Goal: Task Accomplishment & Management: Complete application form

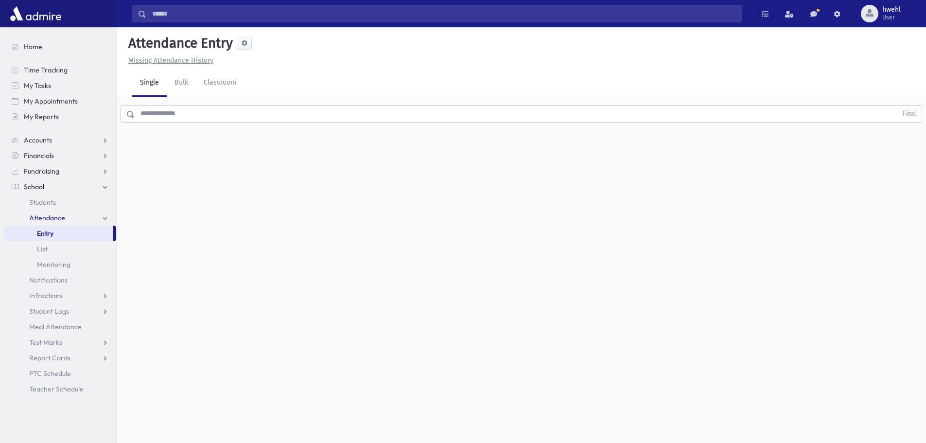
click at [197, 115] on input "text" at bounding box center [516, 113] width 763 height 17
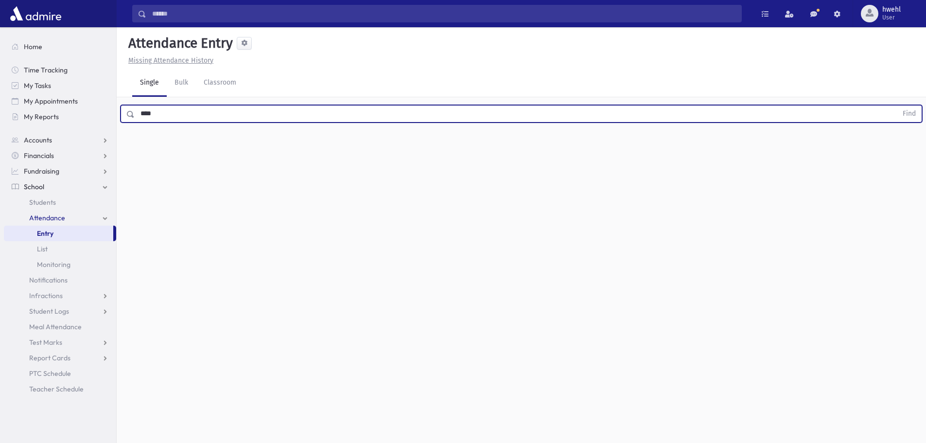
type input "****"
click at [130, 114] on span at bounding box center [131, 114] width 8 height 7
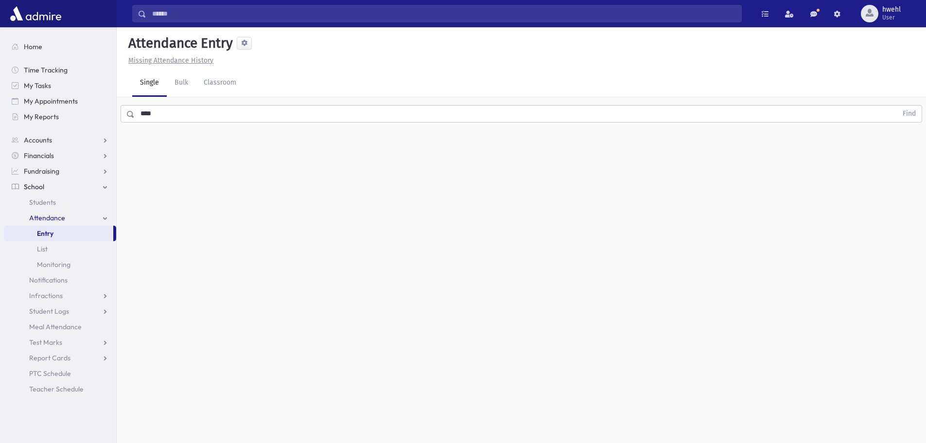
drag, startPoint x: 129, startPoint y: 113, endPoint x: 135, endPoint y: 117, distance: 6.8
click at [129, 114] on span at bounding box center [131, 114] width 8 height 7
click at [905, 111] on button "Find" at bounding box center [909, 113] width 25 height 17
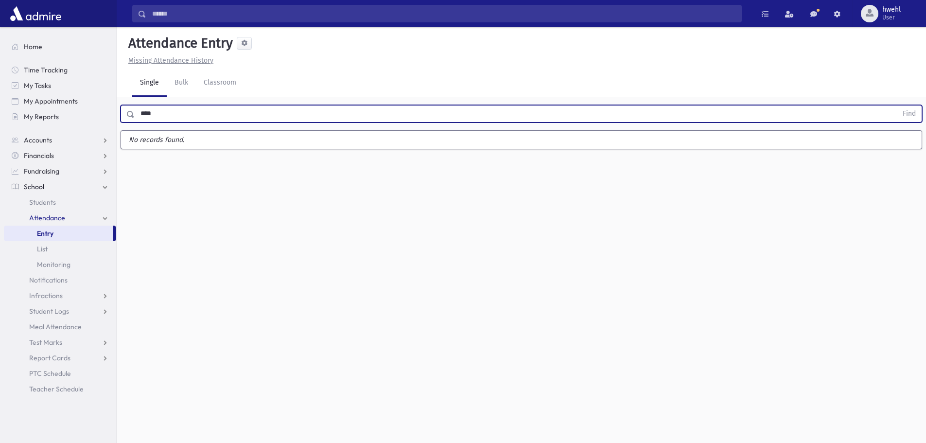
drag, startPoint x: 173, startPoint y: 111, endPoint x: 44, endPoint y: 125, distance: 129.5
click at [44, 125] on div "Search Results All Accounts" at bounding box center [463, 232] width 926 height 465
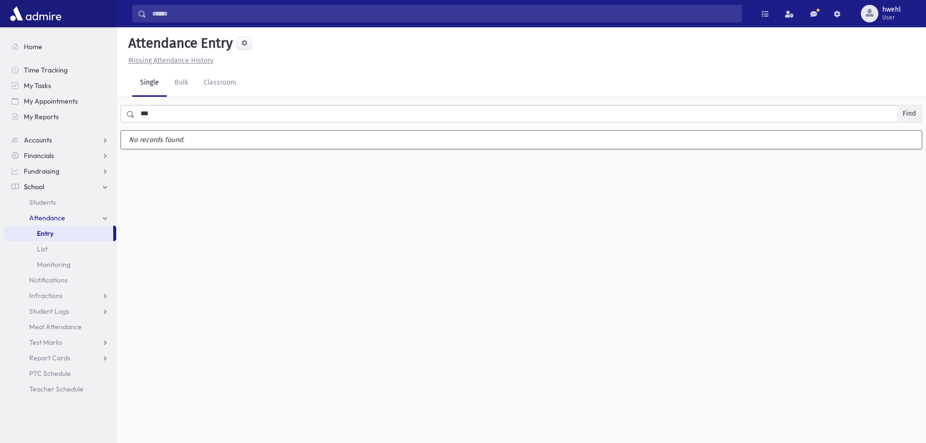
click at [904, 114] on button "Find" at bounding box center [909, 113] width 25 height 17
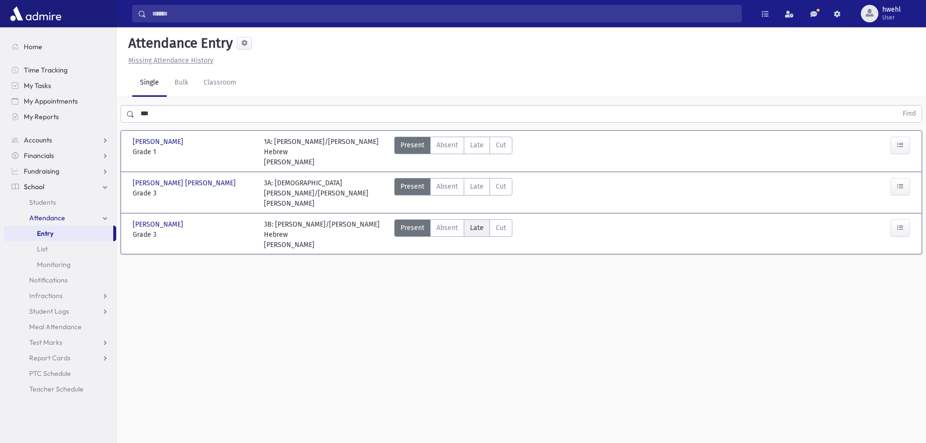
click at [476, 223] on span "Late" at bounding box center [477, 228] width 14 height 10
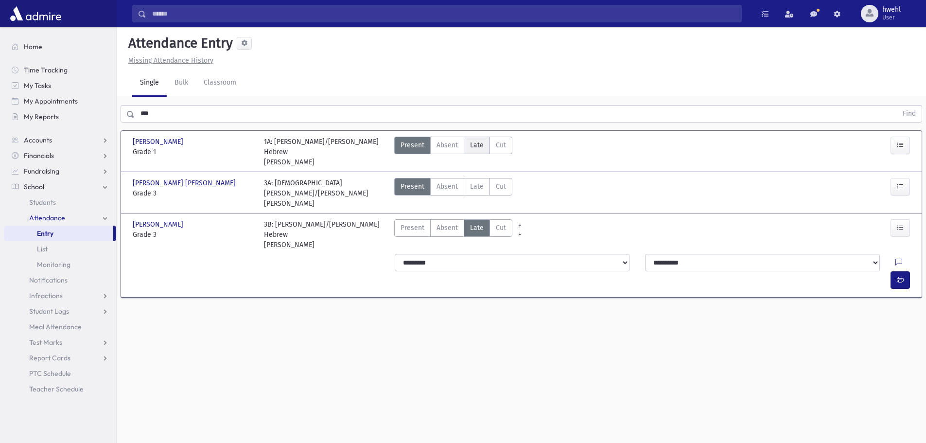
click at [477, 146] on span "Late" at bounding box center [477, 145] width 14 height 10
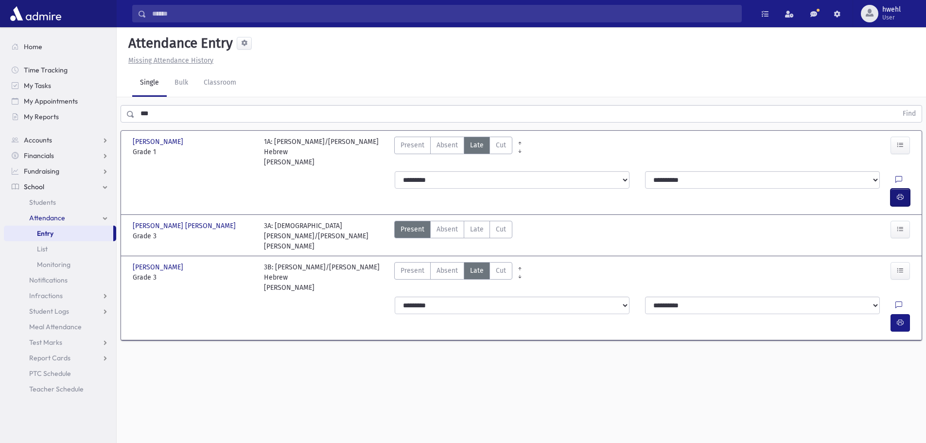
click at [899, 193] on icon "button" at bounding box center [900, 197] width 7 height 8
click at [899, 318] on icon "button" at bounding box center [900, 322] width 7 height 8
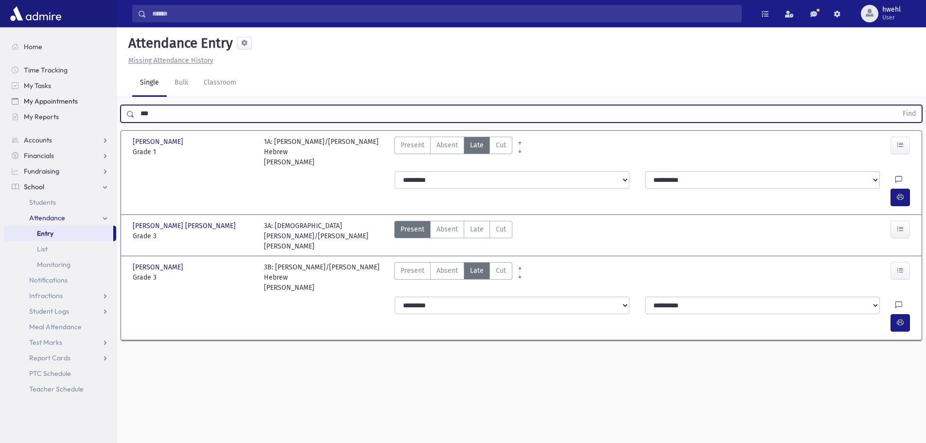
drag, startPoint x: 130, startPoint y: 109, endPoint x: 114, endPoint y: 106, distance: 16.7
click at [114, 106] on div "Search Results All Accounts" at bounding box center [463, 232] width 926 height 465
drag, startPoint x: 915, startPoint y: 111, endPoint x: 909, endPoint y: 114, distance: 7.2
click at [915, 111] on button "Find" at bounding box center [909, 113] width 25 height 17
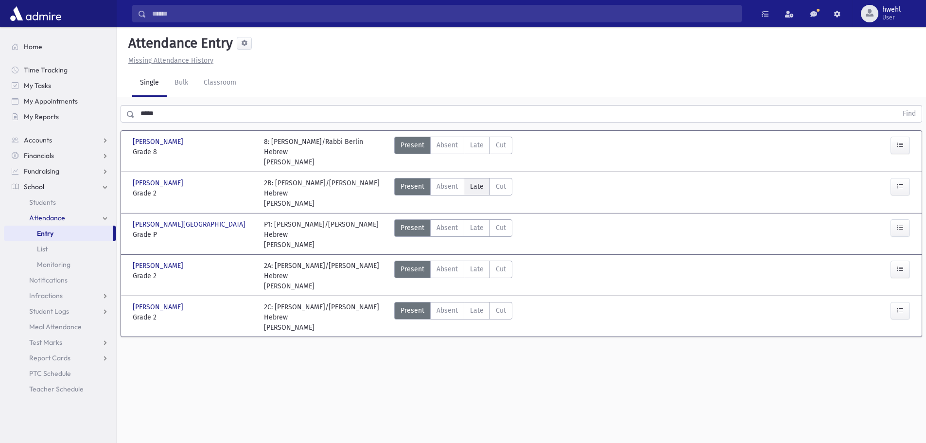
click at [474, 185] on span "Late" at bounding box center [477, 186] width 14 height 10
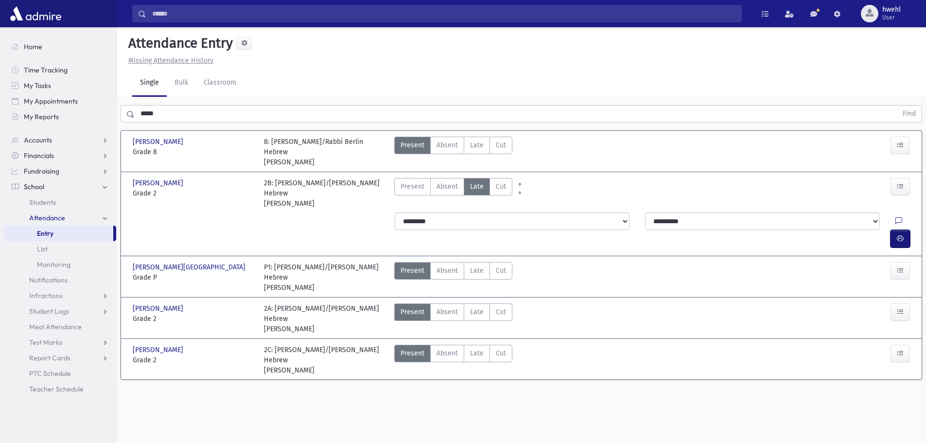
click at [901, 234] on icon "button" at bounding box center [900, 238] width 7 height 8
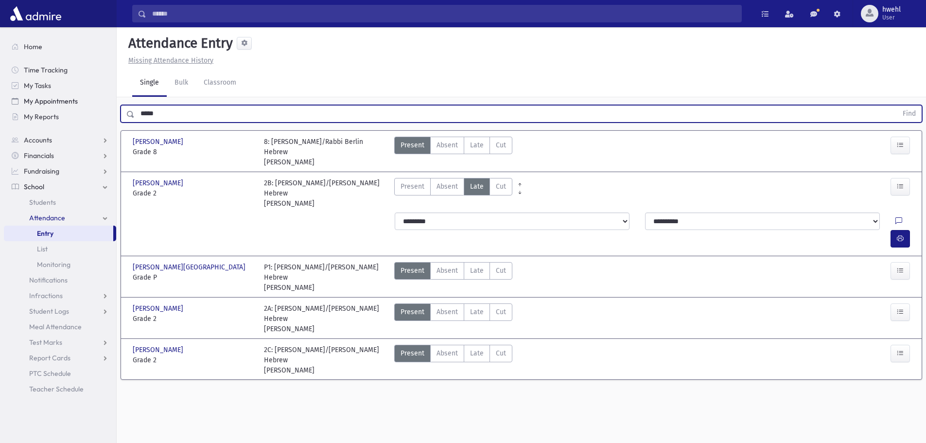
drag, startPoint x: 170, startPoint y: 113, endPoint x: 89, endPoint y: 107, distance: 80.4
click at [92, 108] on div "Search Results All Accounts" at bounding box center [463, 232] width 926 height 465
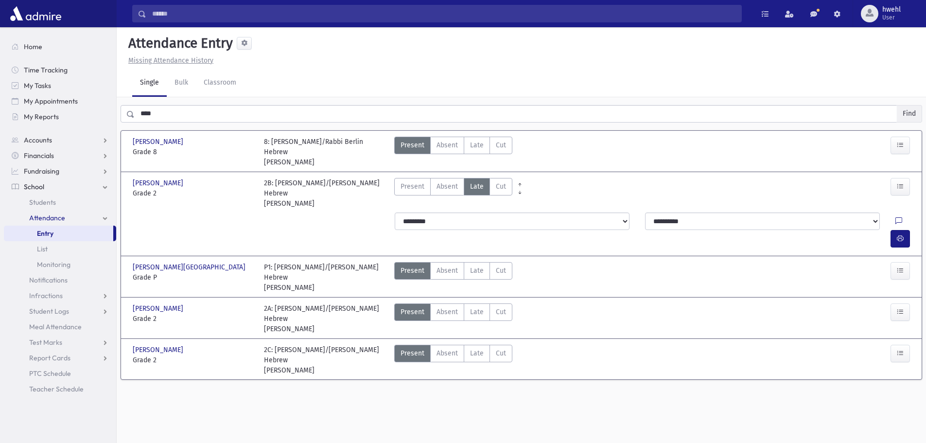
click at [908, 112] on button "Find" at bounding box center [909, 113] width 25 height 17
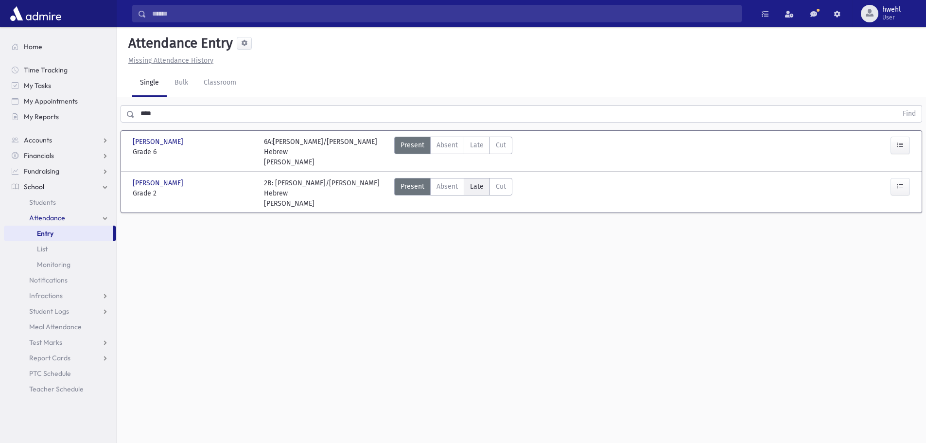
click at [479, 188] on span "Late" at bounding box center [477, 186] width 14 height 10
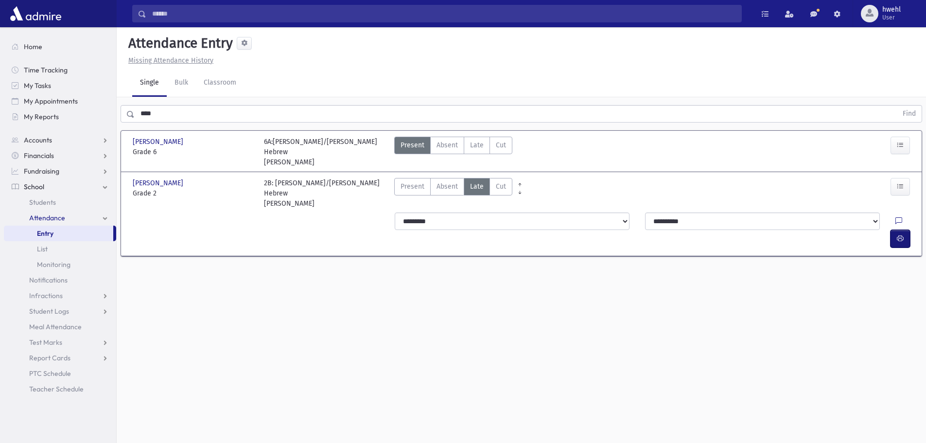
click at [899, 234] on icon "button" at bounding box center [900, 238] width 7 height 8
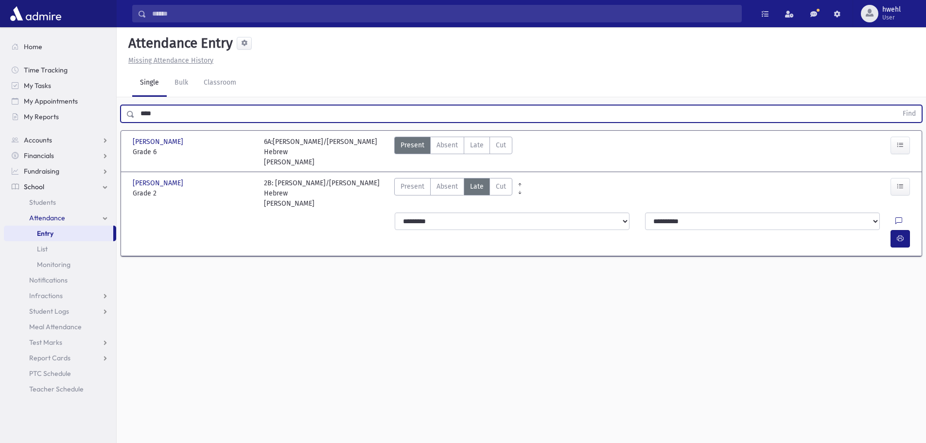
drag, startPoint x: 157, startPoint y: 110, endPoint x: 136, endPoint y: 108, distance: 21.5
click at [136, 108] on input "****" at bounding box center [516, 113] width 763 height 17
drag, startPoint x: 917, startPoint y: 106, endPoint x: 911, endPoint y: 113, distance: 8.6
click at [915, 109] on button "Find" at bounding box center [909, 113] width 25 height 17
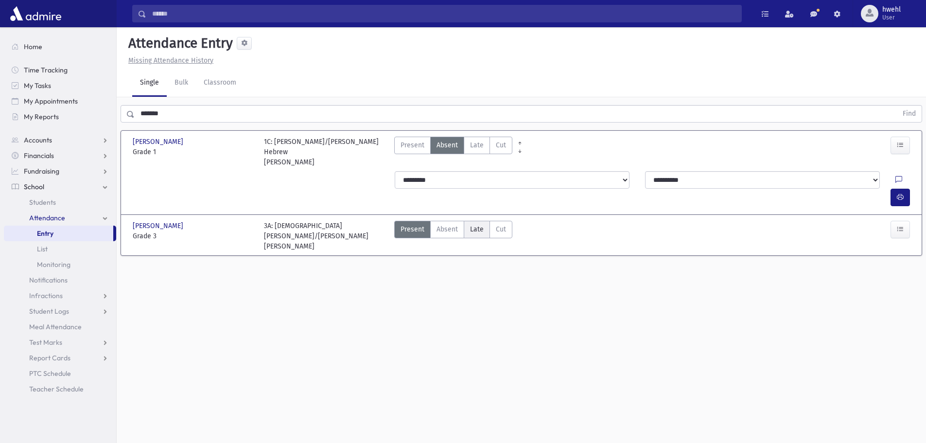
click at [475, 224] on span "Late" at bounding box center [477, 229] width 14 height 10
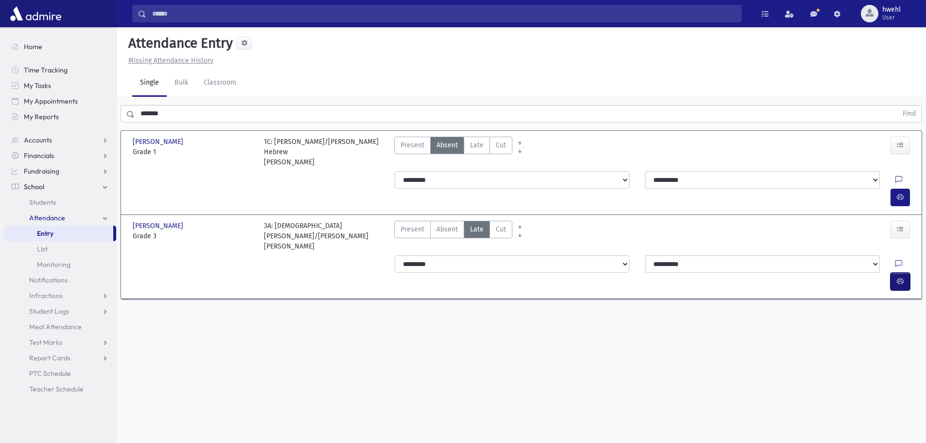
click at [900, 277] on icon "button" at bounding box center [900, 281] width 7 height 8
drag, startPoint x: 476, startPoint y: 145, endPoint x: 750, endPoint y: 190, distance: 277.3
click at [479, 149] on span "Late" at bounding box center [477, 145] width 14 height 10
click at [897, 193] on icon "button" at bounding box center [900, 197] width 7 height 8
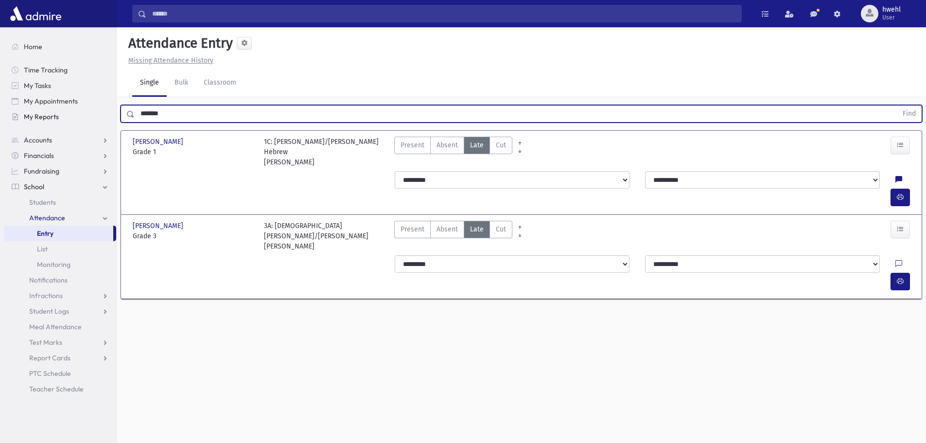
drag, startPoint x: 192, startPoint y: 112, endPoint x: 106, endPoint y: 111, distance: 85.1
click at [106, 111] on div "Search Results All Accounts" at bounding box center [463, 232] width 926 height 465
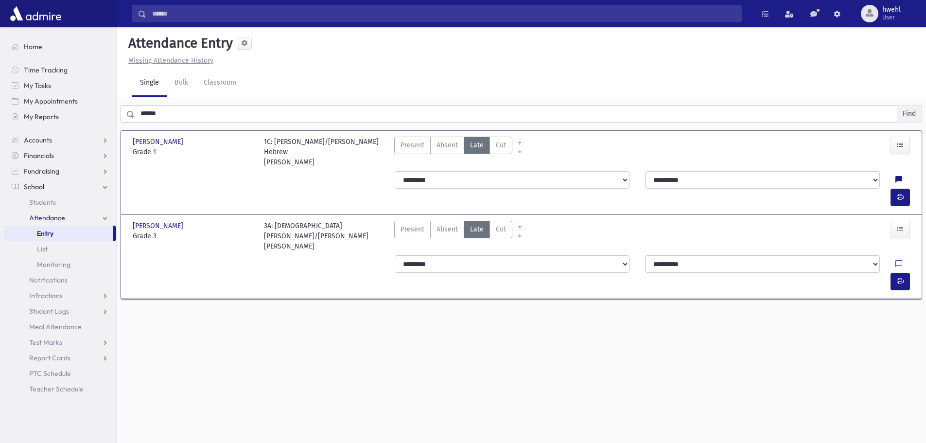
click at [908, 109] on button "Find" at bounding box center [909, 113] width 25 height 17
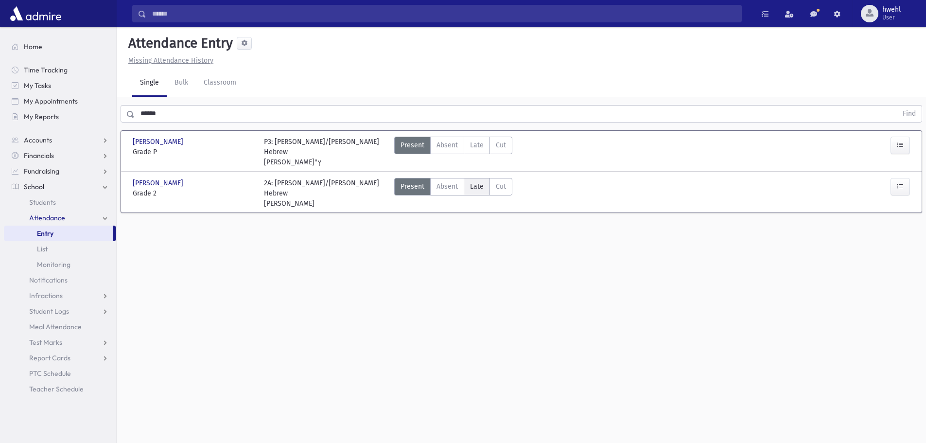
click at [480, 181] on span "Late" at bounding box center [477, 186] width 14 height 10
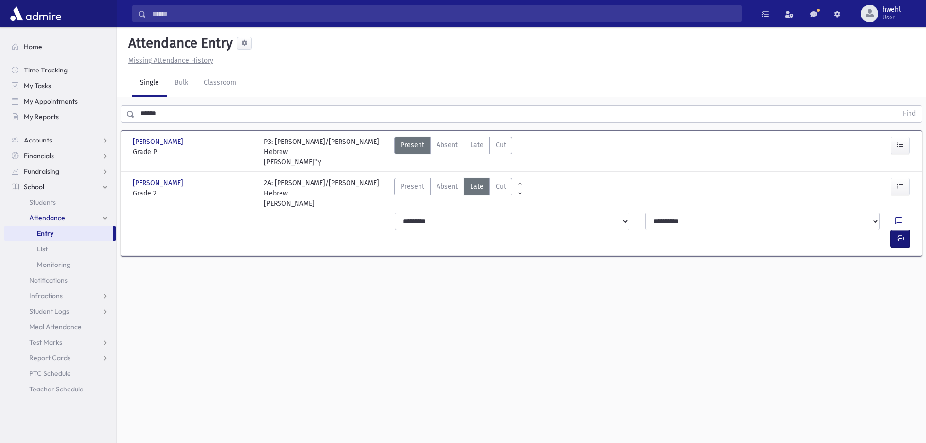
click at [901, 234] on icon "button" at bounding box center [900, 238] width 7 height 8
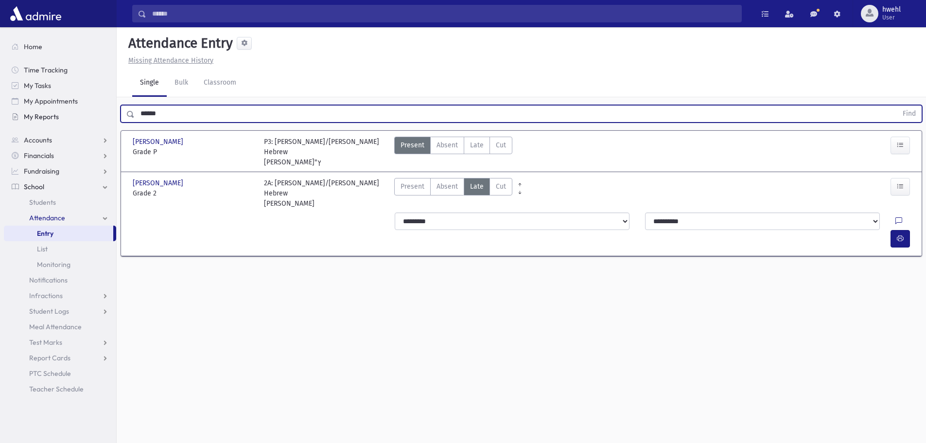
drag, startPoint x: 180, startPoint y: 109, endPoint x: 70, endPoint y: 109, distance: 110.3
click at [70, 109] on div "Search Results All Accounts" at bounding box center [463, 232] width 926 height 465
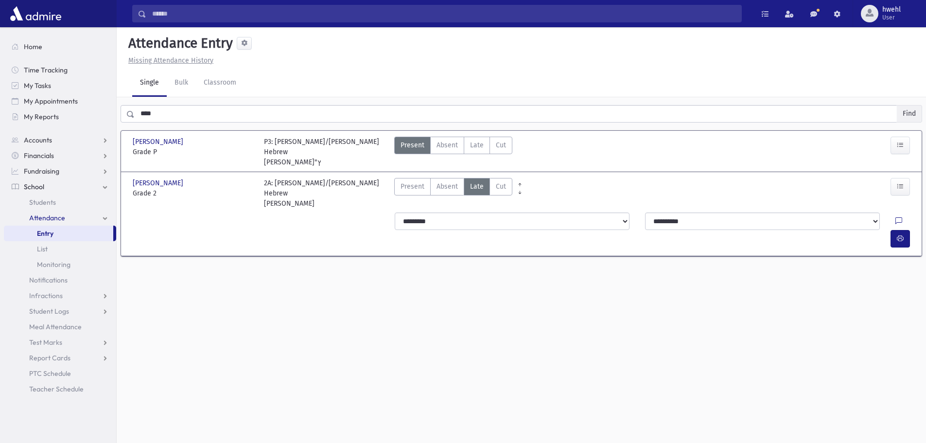
click at [915, 117] on button "Find" at bounding box center [909, 113] width 25 height 17
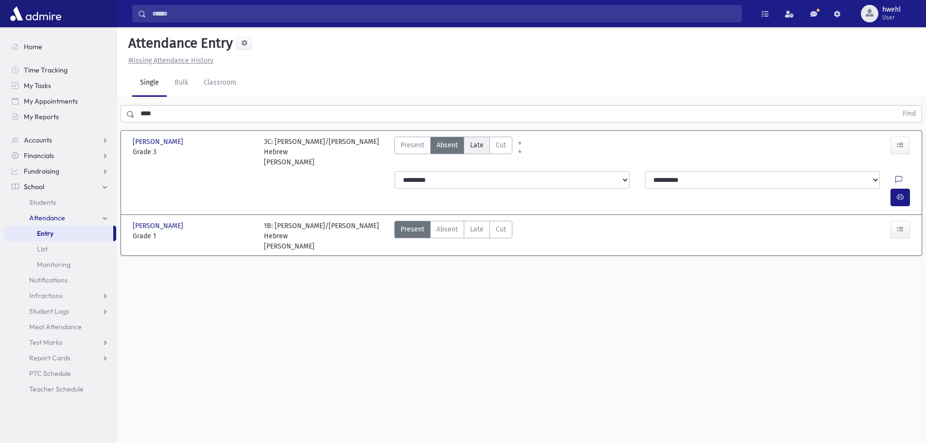
click at [475, 144] on span "Late" at bounding box center [477, 145] width 14 height 10
click at [898, 193] on span "button" at bounding box center [900, 197] width 7 height 8
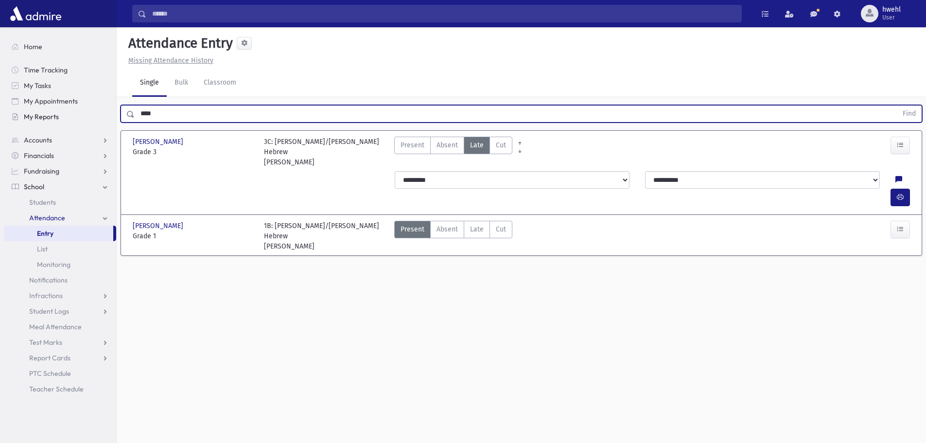
drag, startPoint x: 173, startPoint y: 112, endPoint x: 55, endPoint y: 116, distance: 117.7
click at [55, 116] on div "Search Results All Accounts" at bounding box center [463, 232] width 926 height 465
click at [910, 117] on button "Find" at bounding box center [909, 113] width 25 height 17
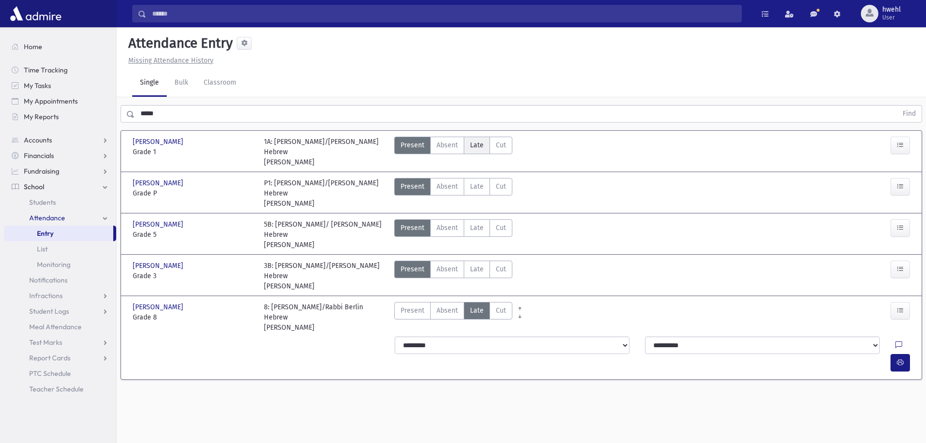
click at [479, 146] on span "Late" at bounding box center [477, 145] width 14 height 10
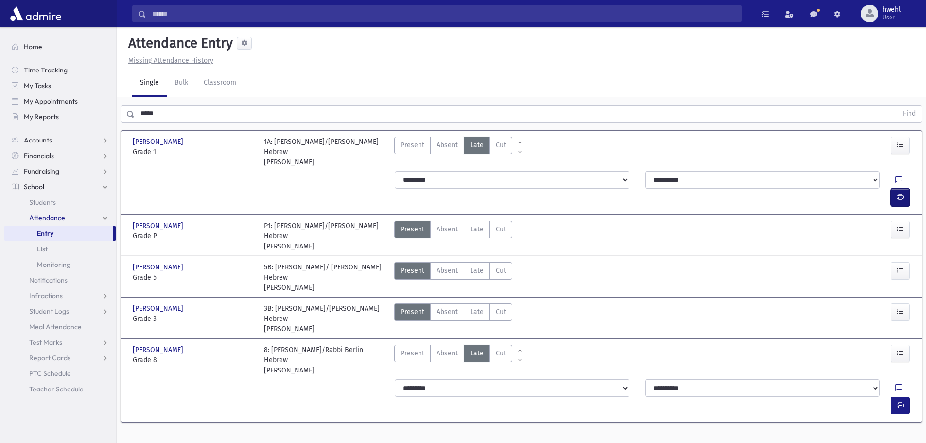
click at [902, 193] on icon "button" at bounding box center [900, 197] width 7 height 8
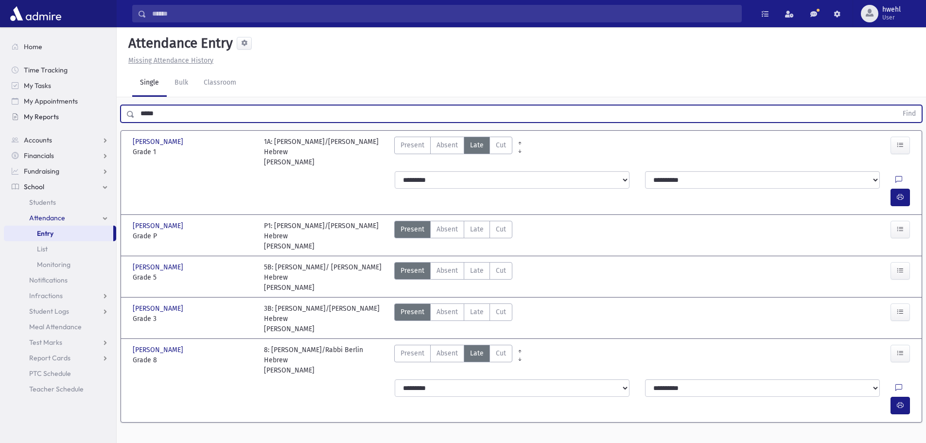
drag, startPoint x: 195, startPoint y: 114, endPoint x: 92, endPoint y: 117, distance: 102.6
click at [106, 116] on div "Search Results All Accounts" at bounding box center [463, 232] width 926 height 465
type input "*"
type input "****"
click at [914, 113] on button "Find" at bounding box center [909, 113] width 25 height 17
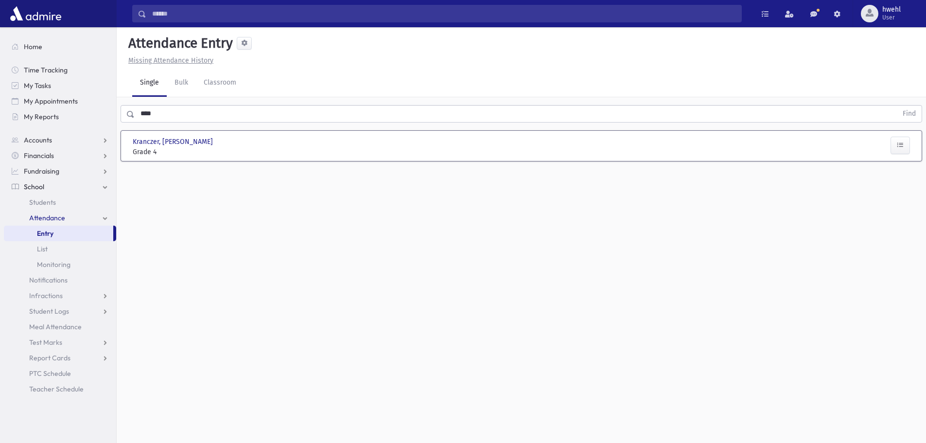
drag, startPoint x: 259, startPoint y: 146, endPoint x: 357, endPoint y: 155, distance: 98.6
click at [259, 146] on div at bounding box center [324, 147] width 131 height 20
click at [903, 144] on icon "button" at bounding box center [900, 145] width 7 height 8
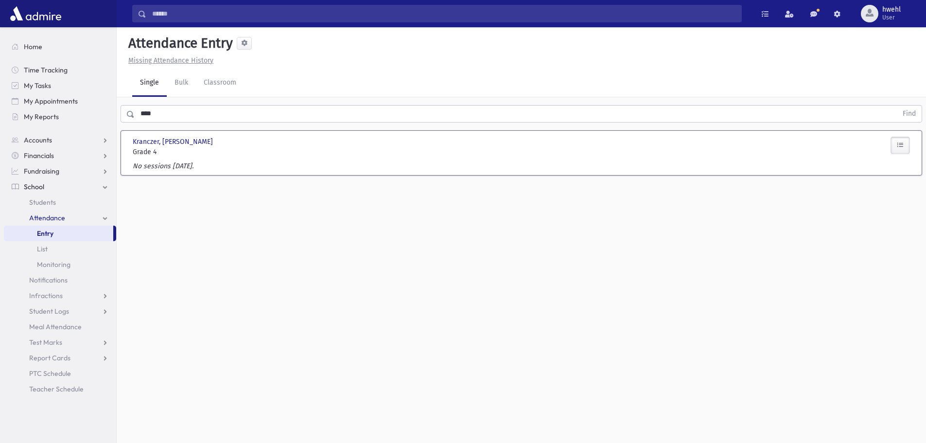
click at [894, 146] on button "button" at bounding box center [900, 145] width 19 height 17
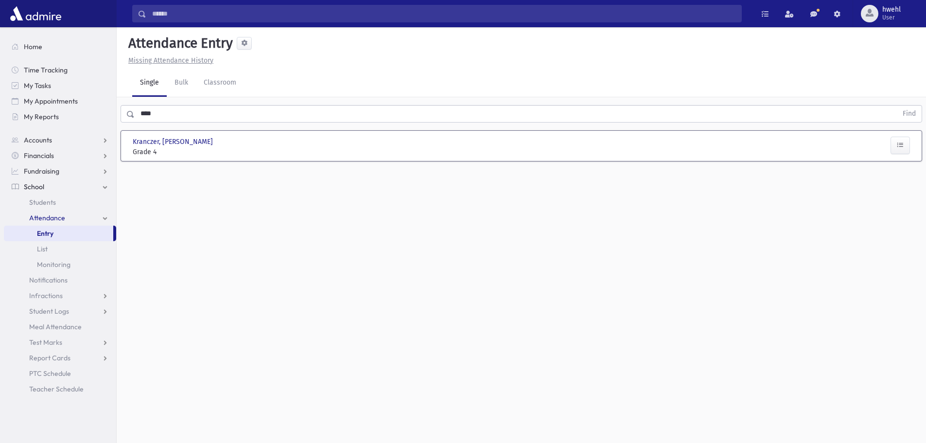
click at [63, 215] on span "Attendance" at bounding box center [47, 217] width 36 height 9
click at [42, 197] on link "Students" at bounding box center [60, 202] width 112 height 16
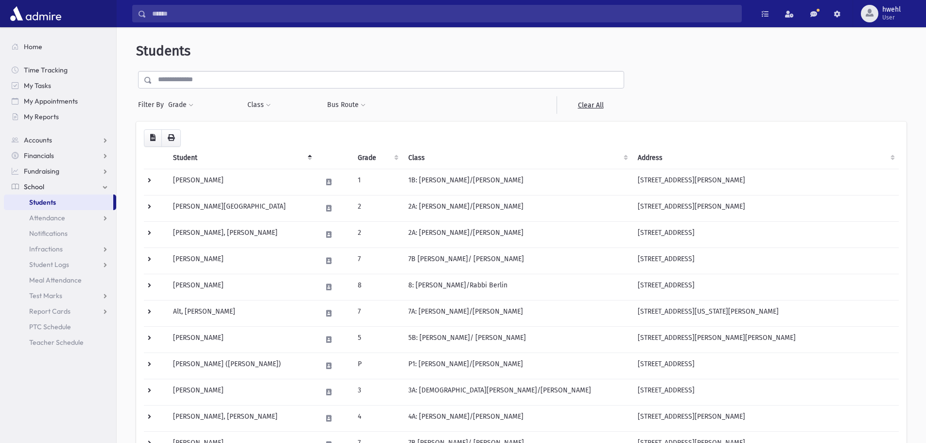
click at [218, 82] on input "text" at bounding box center [388, 79] width 472 height 17
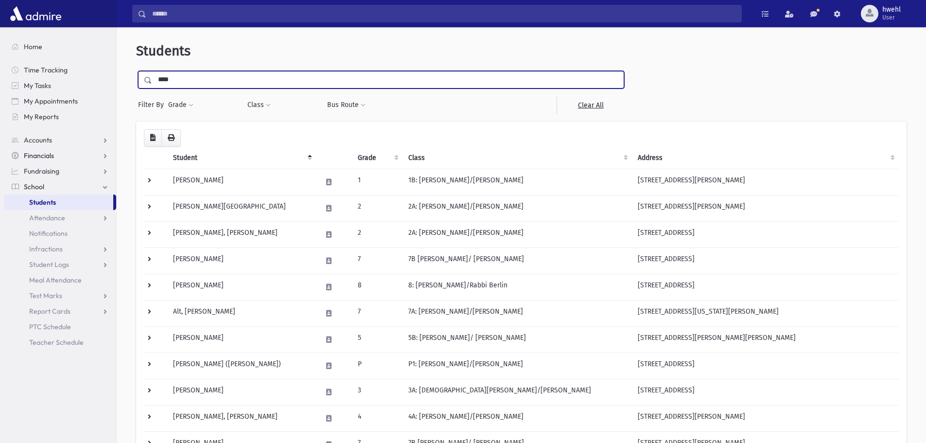
drag, startPoint x: 192, startPoint y: 75, endPoint x: 8, endPoint y: 156, distance: 201.1
type input "****"
click at [52, 217] on span "Attendance" at bounding box center [47, 217] width 36 height 9
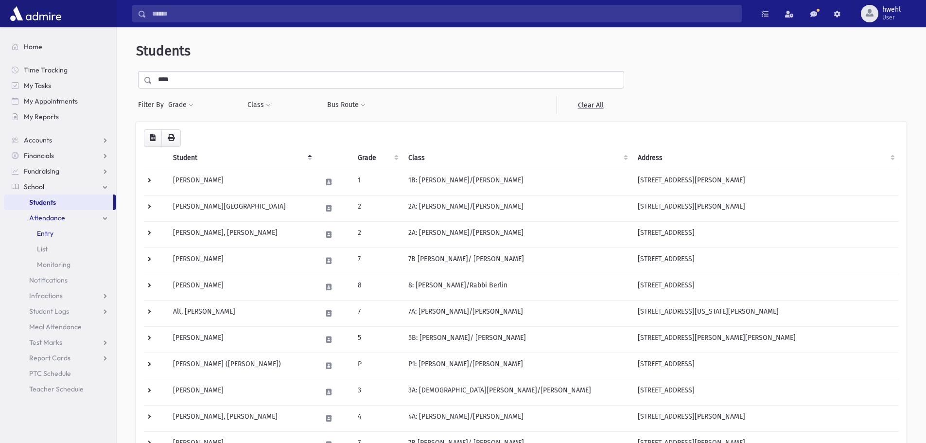
click at [41, 233] on span "Entry" at bounding box center [45, 233] width 17 height 9
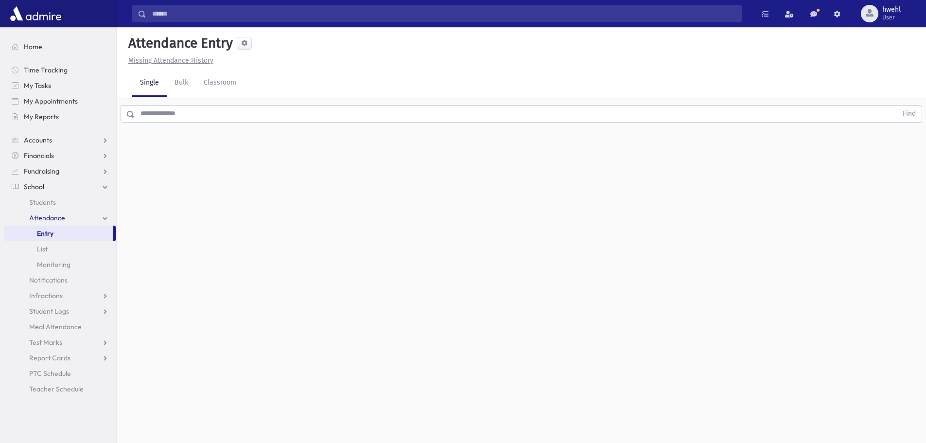
click at [204, 112] on input "text" at bounding box center [516, 113] width 763 height 17
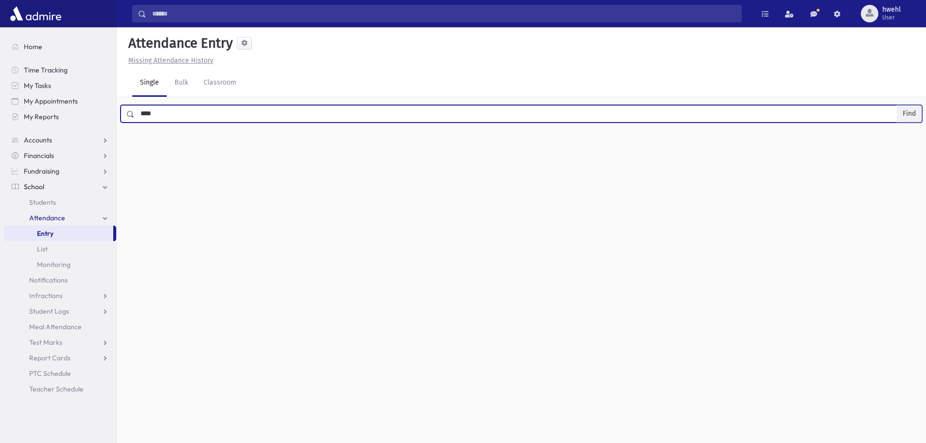
click at [910, 118] on button "Find" at bounding box center [909, 113] width 25 height 17
drag, startPoint x: 161, startPoint y: 112, endPoint x: 127, endPoint y: 112, distance: 34.5
click at [127, 112] on div "**** Find" at bounding box center [522, 113] width 802 height 17
type input "*"
click at [912, 111] on button "Find" at bounding box center [909, 113] width 25 height 17
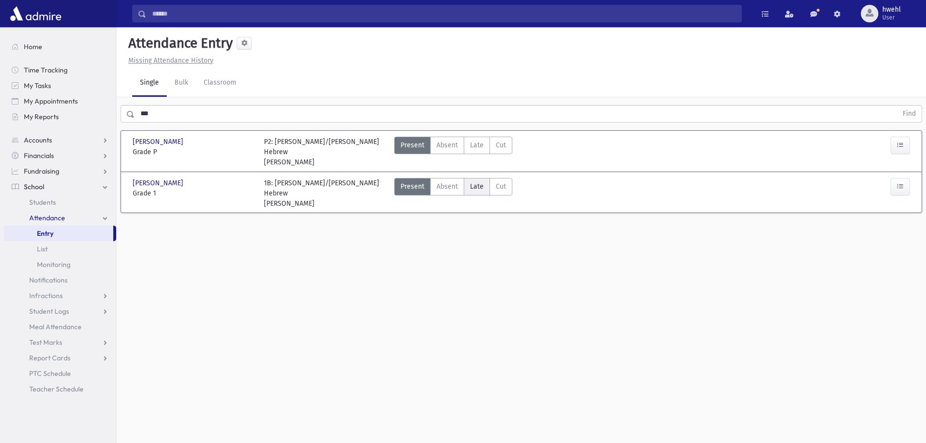
click at [482, 190] on span "Late" at bounding box center [477, 186] width 14 height 10
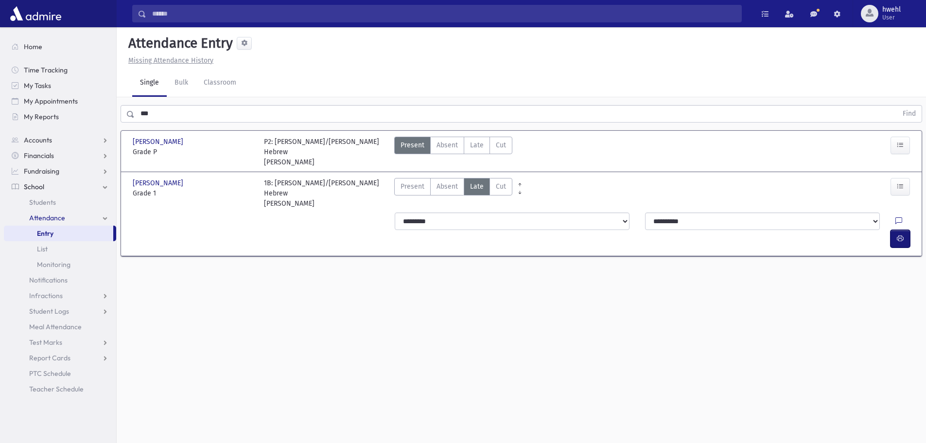
drag, startPoint x: 906, startPoint y: 221, endPoint x: 850, endPoint y: 212, distance: 56.5
click at [906, 230] on button "button" at bounding box center [900, 238] width 19 height 17
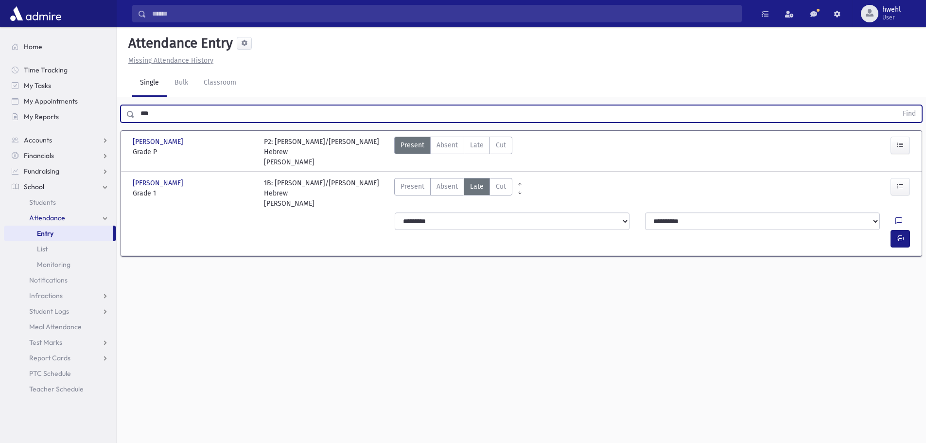
drag, startPoint x: 160, startPoint y: 116, endPoint x: 117, endPoint y: 114, distance: 43.8
click at [117, 114] on div "*** Find" at bounding box center [521, 111] width 809 height 29
type input "******"
click at [907, 118] on button "Find" at bounding box center [909, 113] width 25 height 17
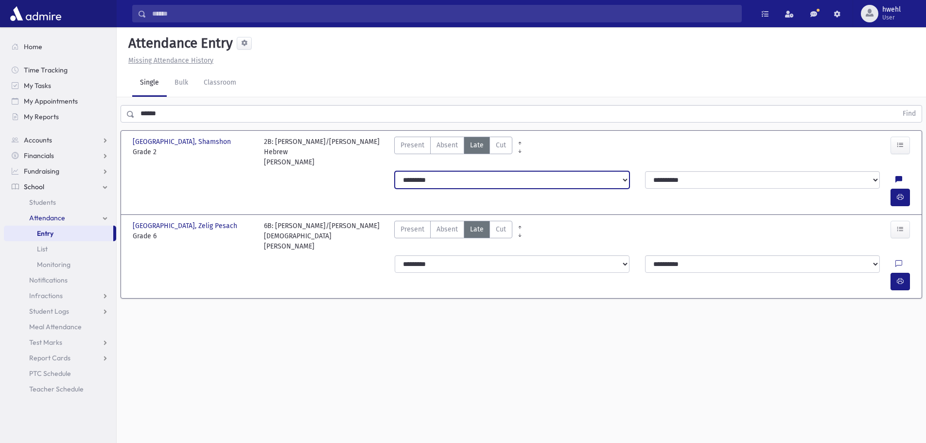
click at [612, 171] on select "**********" at bounding box center [512, 179] width 235 height 17
select select "*******"
click at [395, 171] on select "**********" at bounding box center [512, 179] width 235 height 17
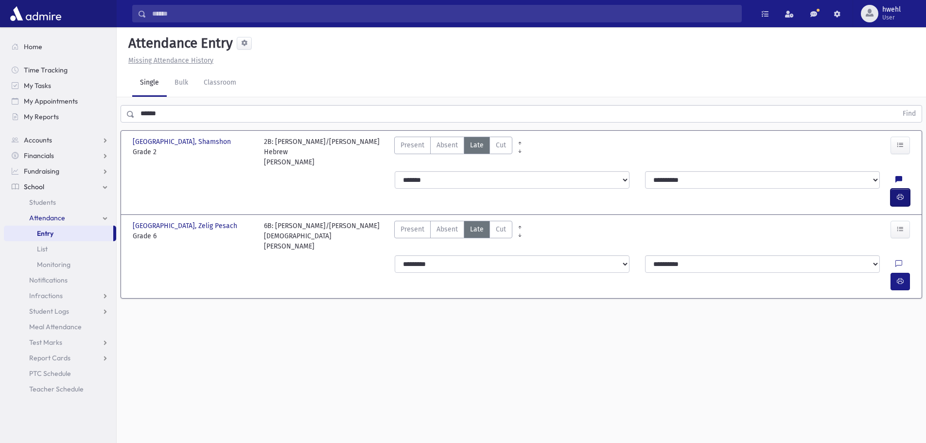
click at [902, 193] on icon "button" at bounding box center [900, 197] width 7 height 8
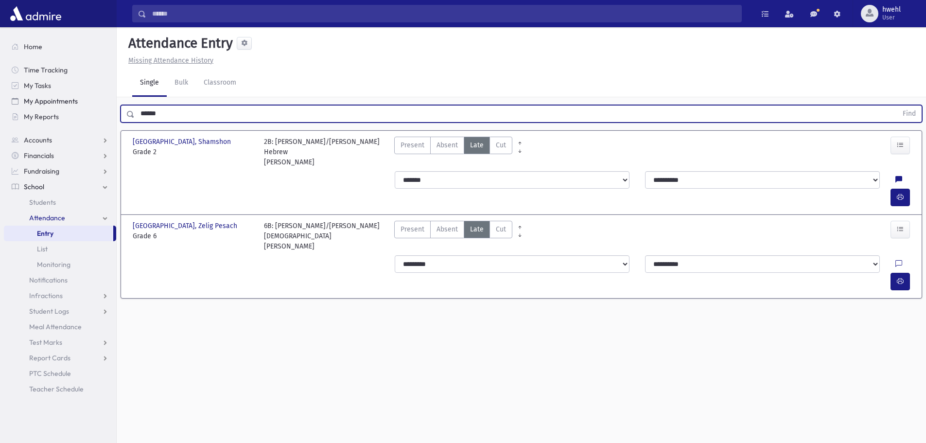
drag, startPoint x: 171, startPoint y: 112, endPoint x: 68, endPoint y: 98, distance: 104.0
click at [70, 99] on div "Search Results All Accounts" at bounding box center [463, 232] width 926 height 465
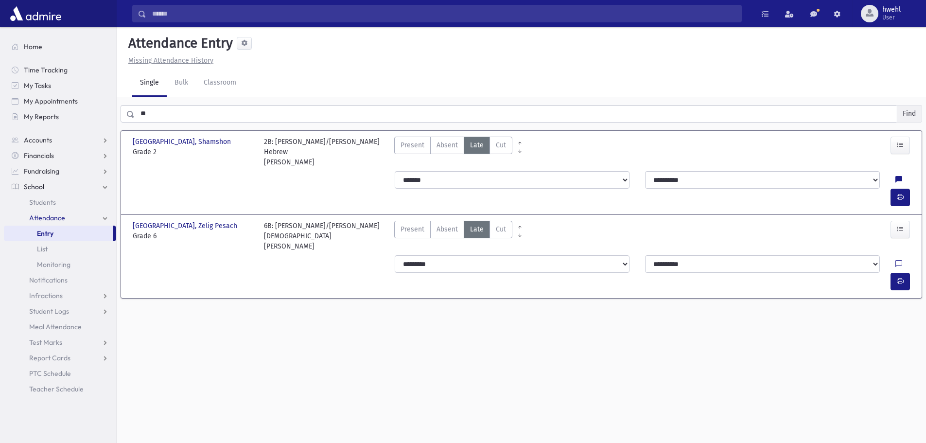
click at [909, 115] on button "Find" at bounding box center [909, 113] width 25 height 17
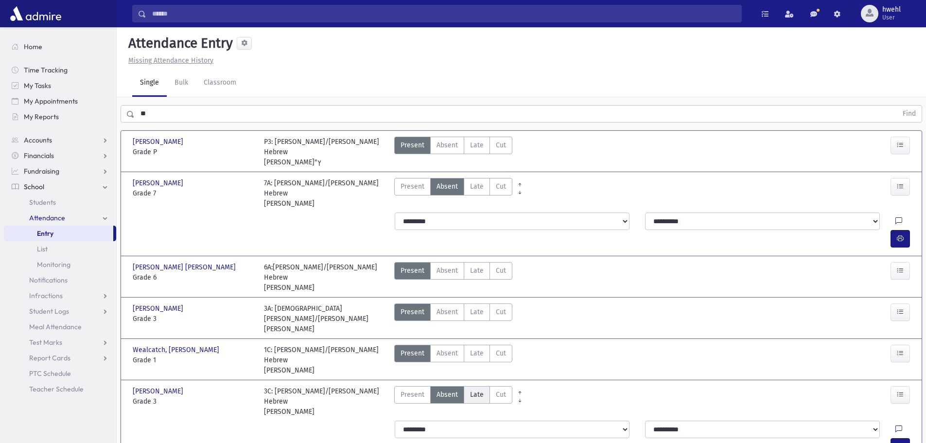
click at [476, 389] on span "Late" at bounding box center [477, 394] width 14 height 10
click at [895, 438] on button "button" at bounding box center [900, 446] width 19 height 17
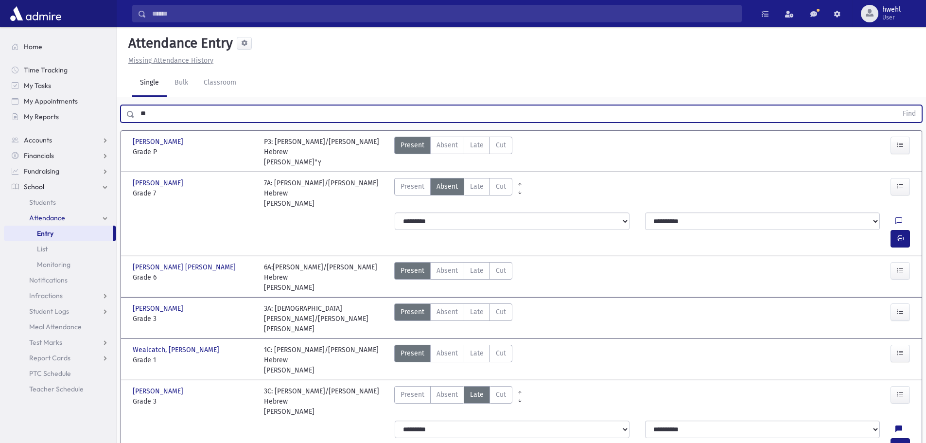
drag, startPoint x: 181, startPoint y: 117, endPoint x: 120, endPoint y: 108, distance: 62.4
click at [123, 108] on div "** Find" at bounding box center [522, 113] width 802 height 17
type input "****"
click at [910, 117] on button "Find" at bounding box center [909, 113] width 25 height 17
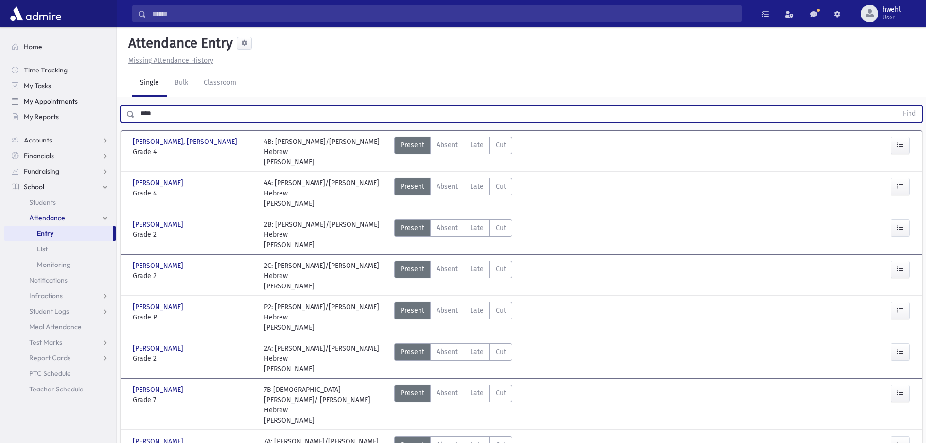
drag, startPoint x: 239, startPoint y: 119, endPoint x: 50, endPoint y: 107, distance: 189.0
click at [59, 107] on div "Search Results All Accounts" at bounding box center [463, 336] width 926 height 673
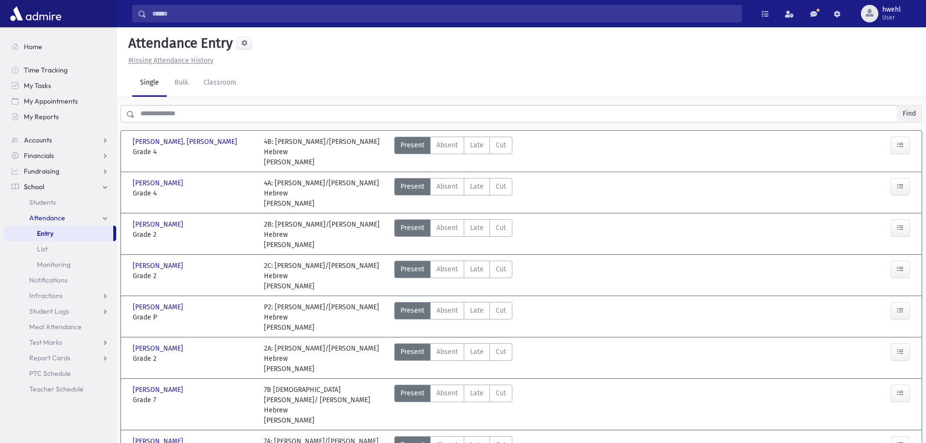
click at [909, 110] on button "Find" at bounding box center [909, 113] width 25 height 17
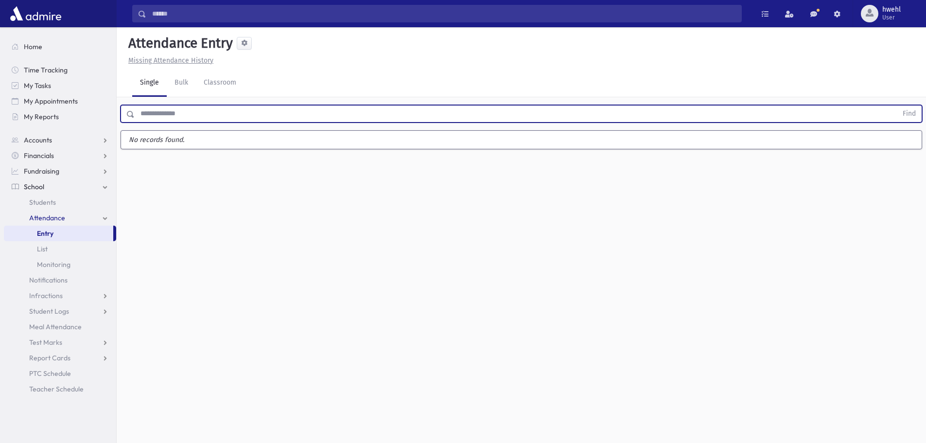
click at [192, 114] on input "text" at bounding box center [516, 113] width 763 height 17
type input "******"
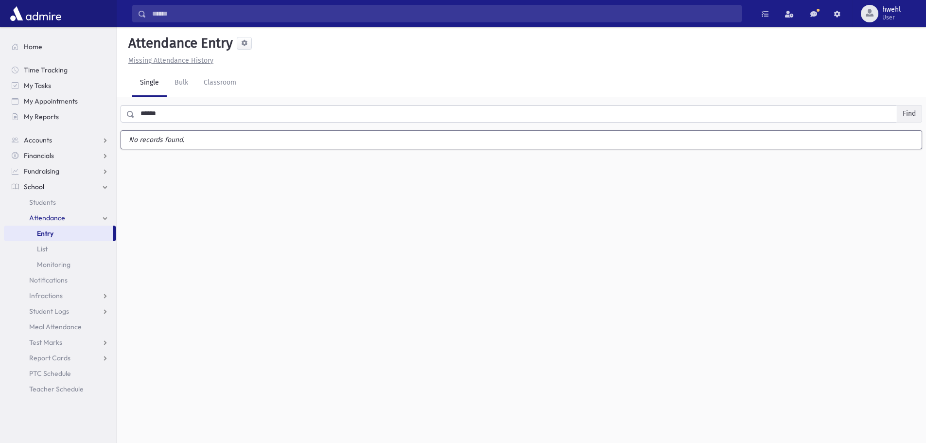
click at [902, 115] on button "Find" at bounding box center [909, 113] width 25 height 17
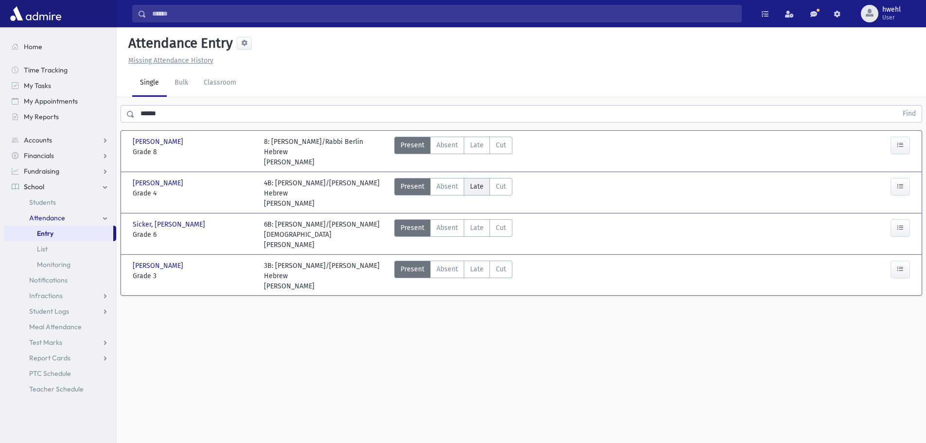
click at [480, 187] on span "Late" at bounding box center [477, 186] width 14 height 10
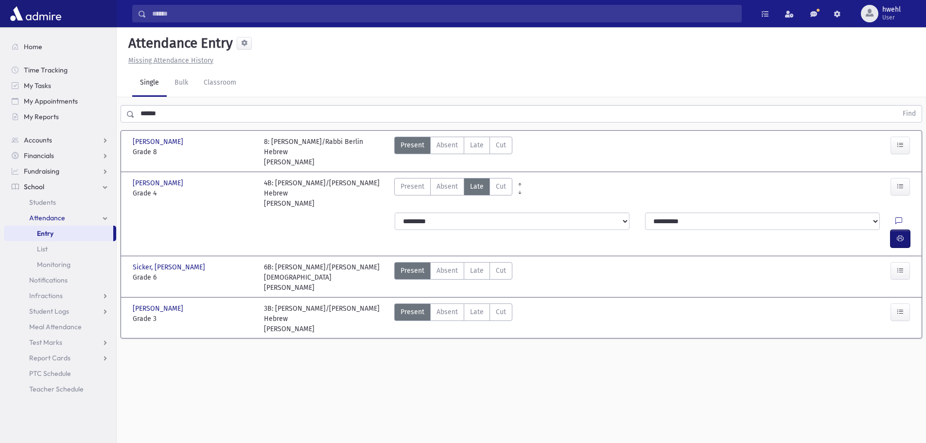
click at [901, 234] on icon "button" at bounding box center [900, 238] width 7 height 8
click at [454, 67] on header "Attendance Entry Missing Attendance History" at bounding box center [521, 48] width 809 height 42
